Goal: Task Accomplishment & Management: Use online tool/utility

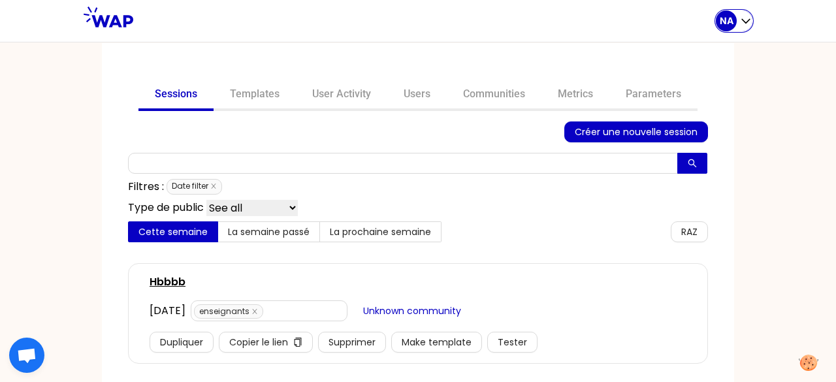
click at [733, 27] on div "NA" at bounding box center [726, 20] width 21 height 21
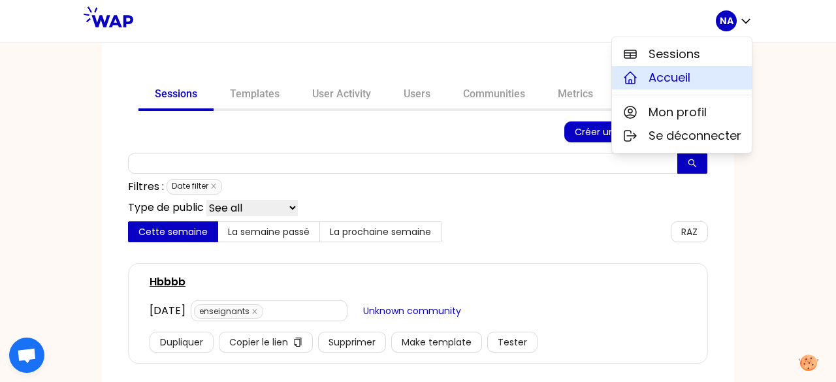
click at [691, 76] on span "Accueil" at bounding box center [670, 78] width 42 height 18
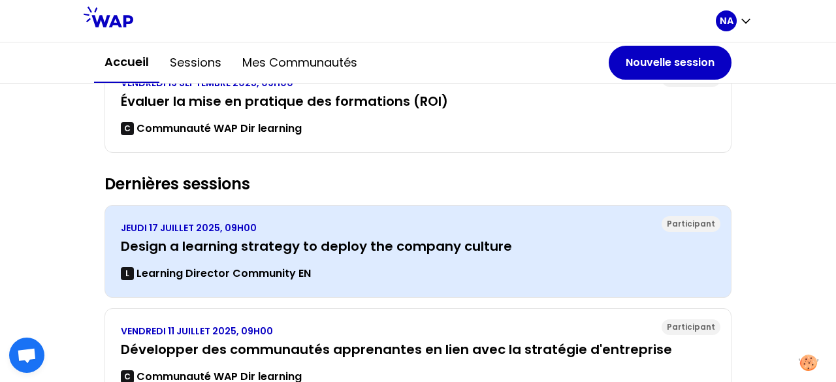
scroll to position [131, 0]
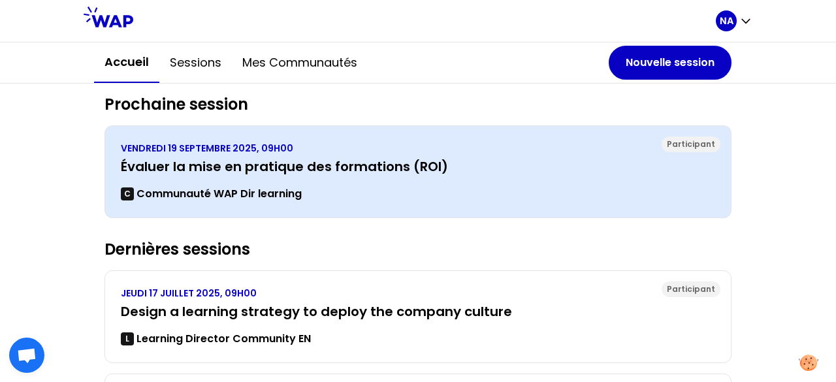
click at [261, 155] on div "[DATE] 09H00 Évaluer la mise en pratique des formations (ROI) C Communauté WAP …" at bounding box center [418, 172] width 595 height 60
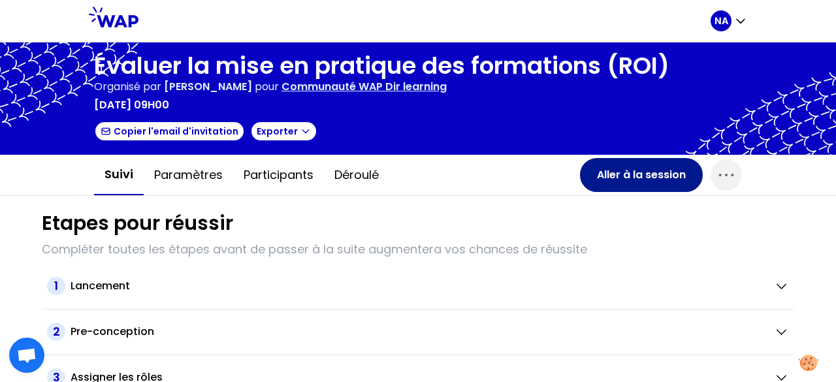
click at [647, 171] on button "Aller à la session" at bounding box center [641, 175] width 123 height 34
